Goal: Task Accomplishment & Management: Use online tool/utility

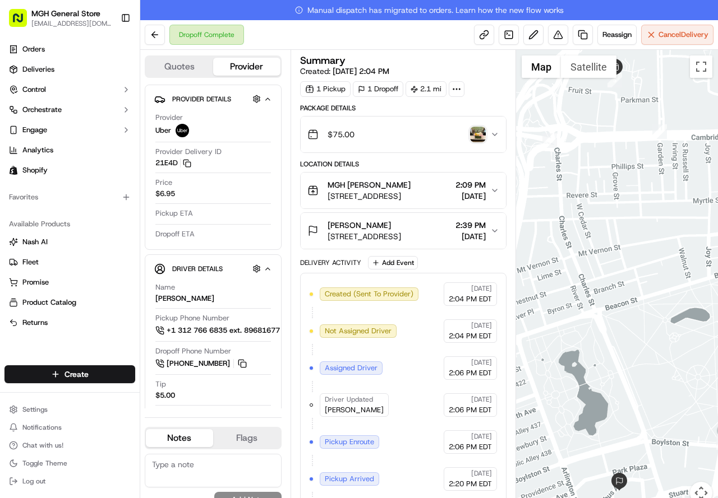
click at [484, 138] on img "button" at bounding box center [478, 135] width 16 height 16
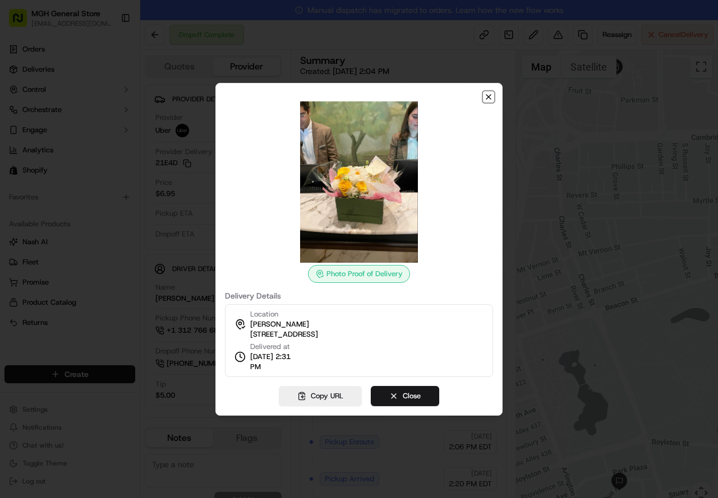
click at [488, 97] on icon "button" at bounding box center [488, 97] width 4 height 4
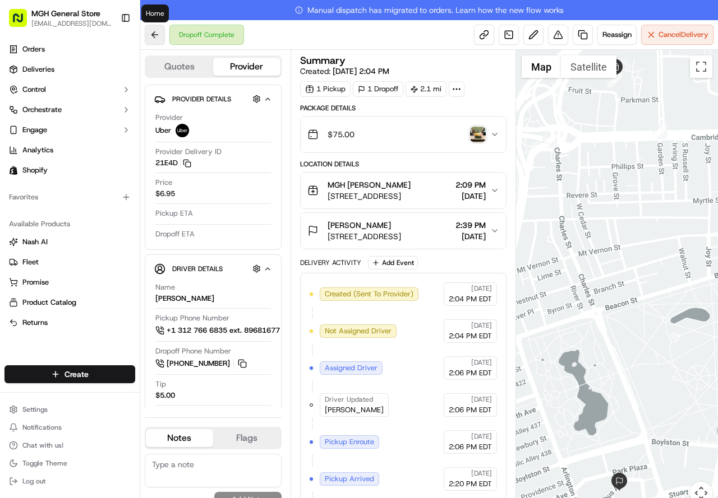
click at [151, 31] on button at bounding box center [155, 35] width 20 height 20
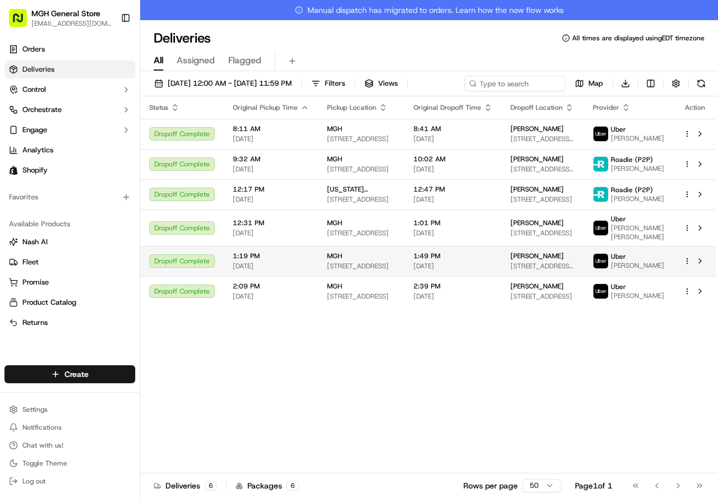
click at [351, 260] on div "MGH" at bounding box center [361, 256] width 68 height 9
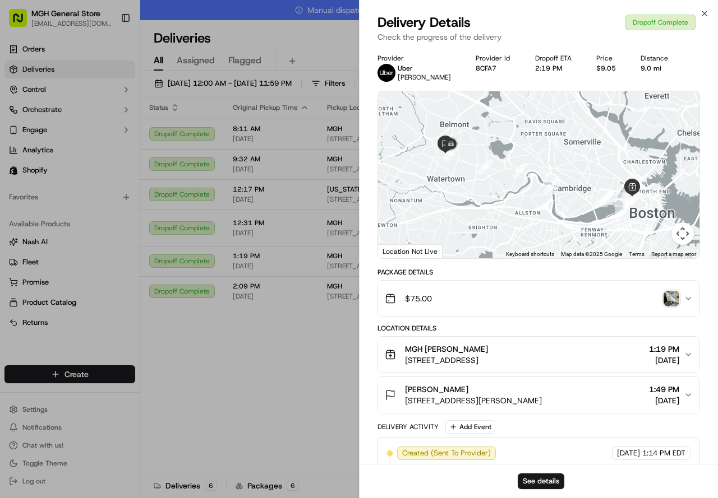
click at [668, 298] on img "button" at bounding box center [671, 299] width 16 height 16
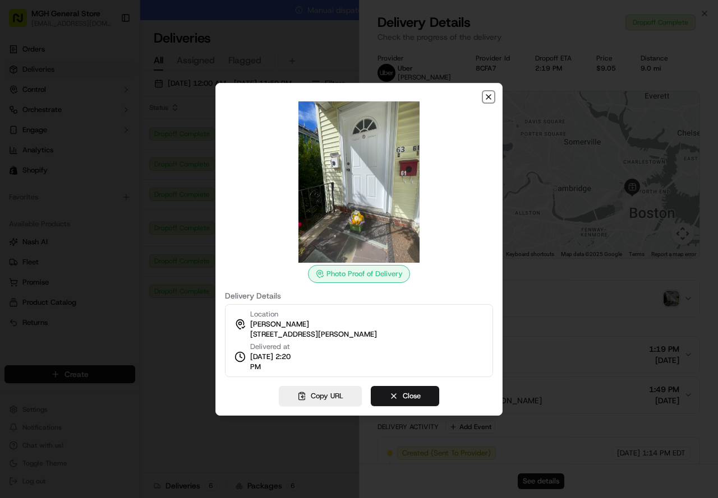
click at [489, 98] on icon "button" at bounding box center [488, 97] width 4 height 4
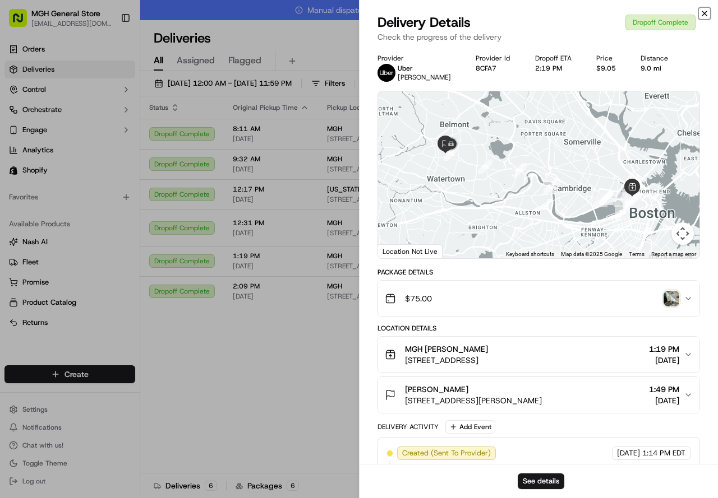
click at [700, 11] on icon "button" at bounding box center [704, 13] width 9 height 9
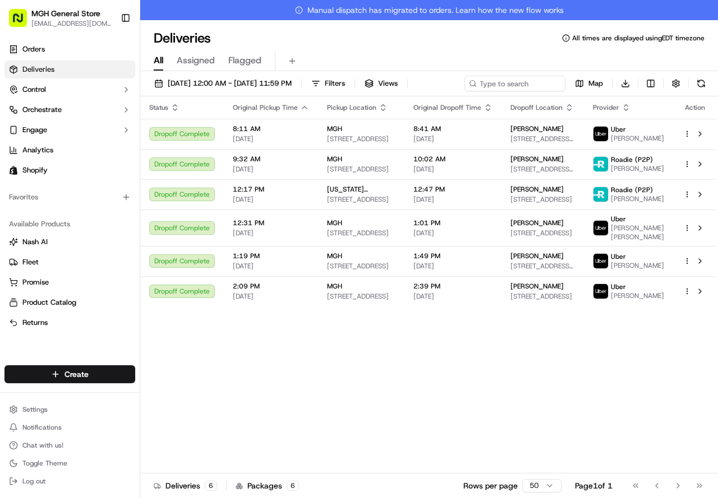
click at [702, 12] on link "Manual dispatch has migrated to orders. Learn how the new flow works" at bounding box center [428, 10] width 577 height 20
